Goal: Navigation & Orientation: Go to known website

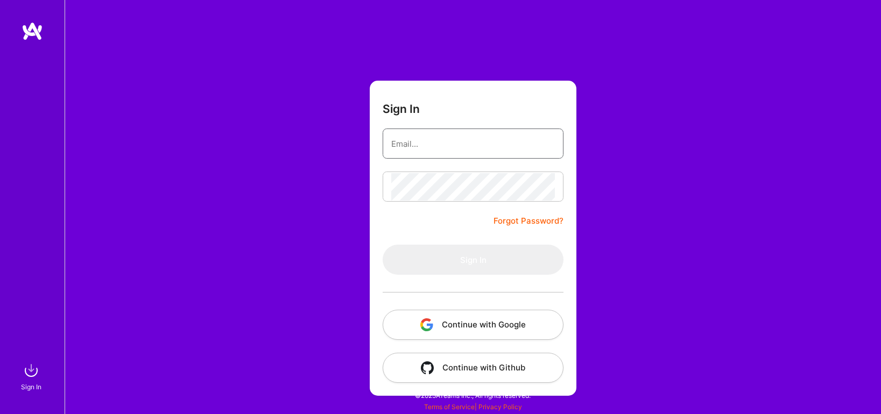
click at [413, 144] on input "email" at bounding box center [473, 143] width 164 height 27
type input "[EMAIL_ADDRESS][PERSON_NAME][DOMAIN_NAME]"
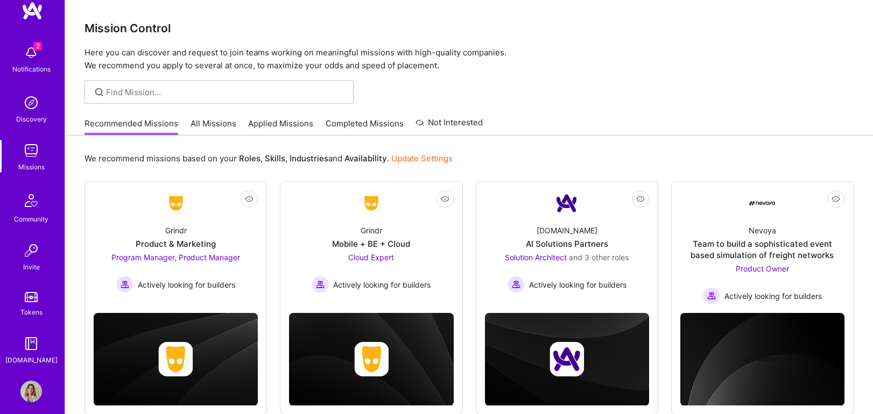
scroll to position [20, 0]
click at [26, 210] on img at bounding box center [31, 201] width 26 height 26
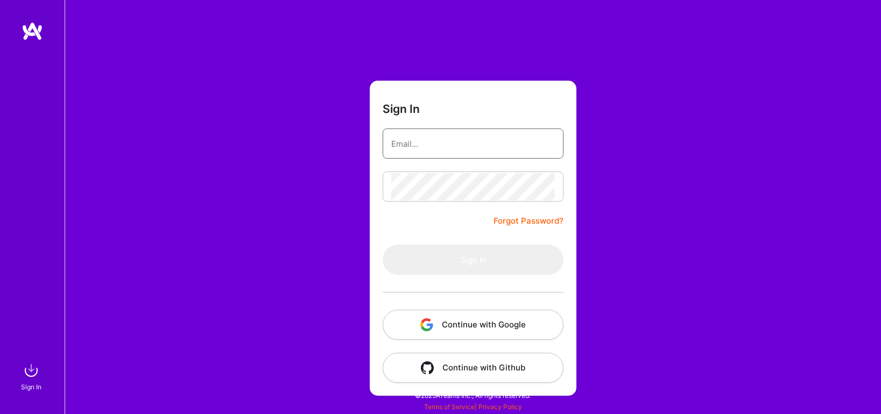
click at [418, 147] on input "email" at bounding box center [473, 143] width 164 height 27
type input "[EMAIL_ADDRESS][PERSON_NAME][DOMAIN_NAME]"
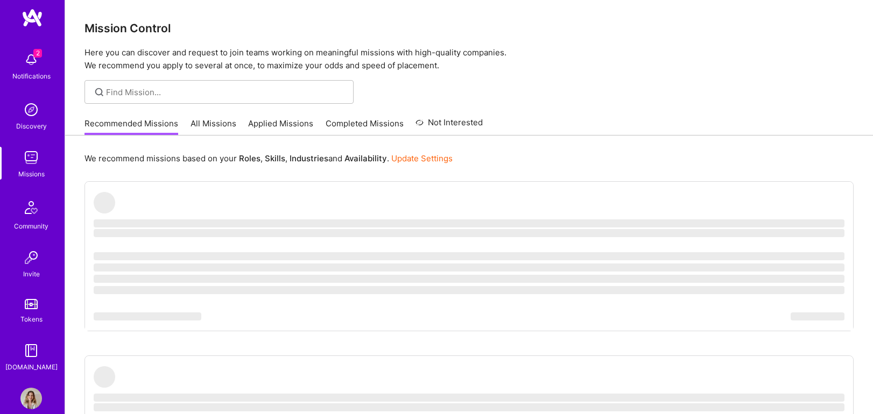
scroll to position [30, 0]
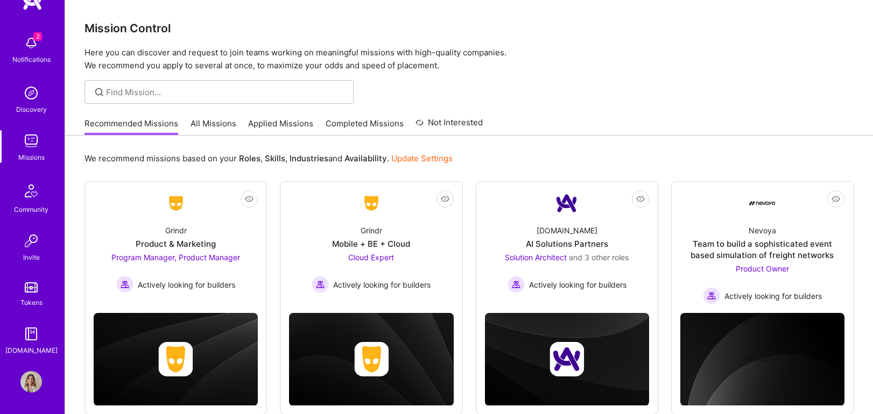
click at [22, 198] on img at bounding box center [31, 191] width 26 height 26
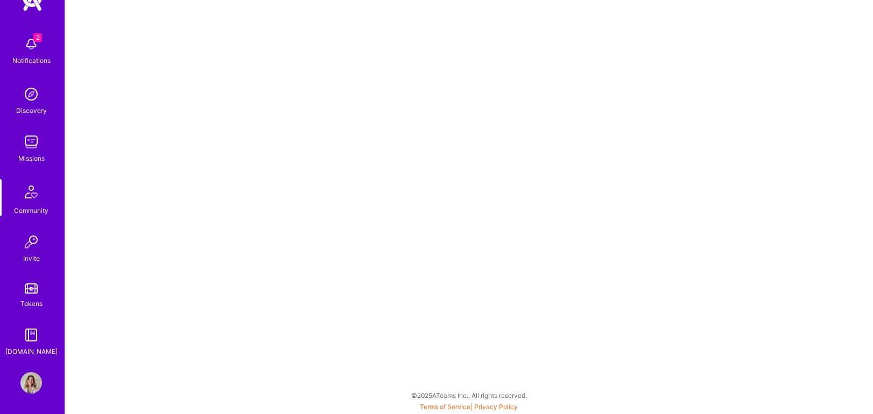
scroll to position [30, 0]
click at [20, 385] on img at bounding box center [31, 382] width 22 height 22
